Goal: Task Accomplishment & Management: Complete application form

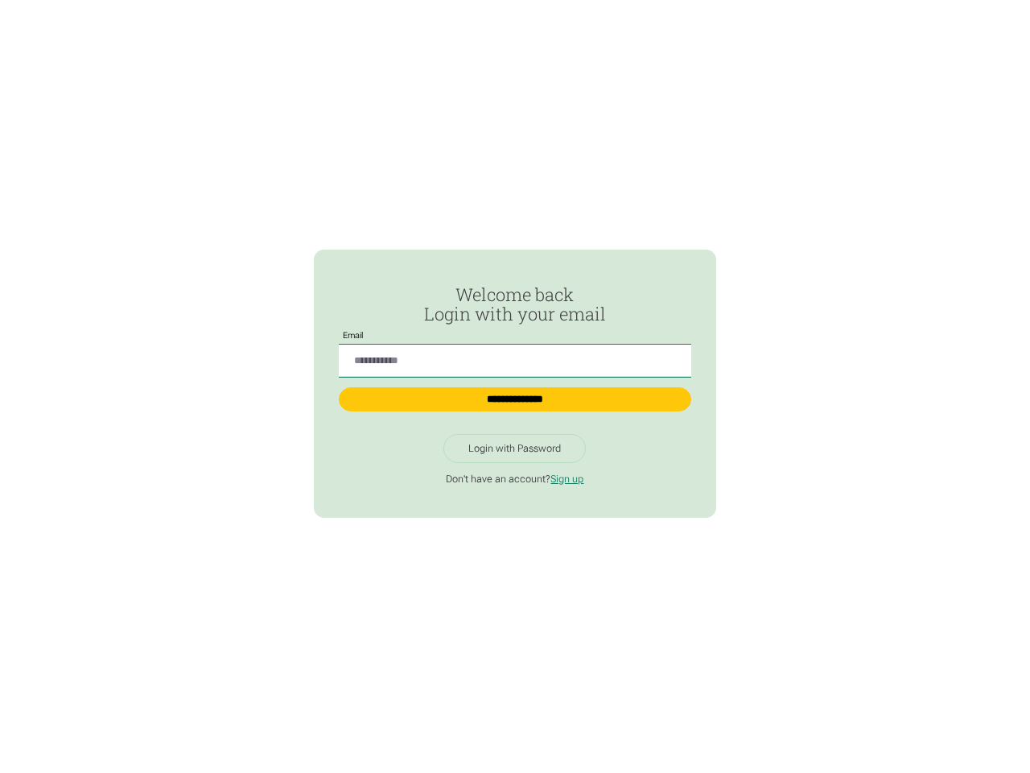
click at [514, 354] on input "Passwordless Login" at bounding box center [515, 360] width 352 height 33
